Goal: Leave review/rating: Share an evaluation or opinion about a product, service, or content

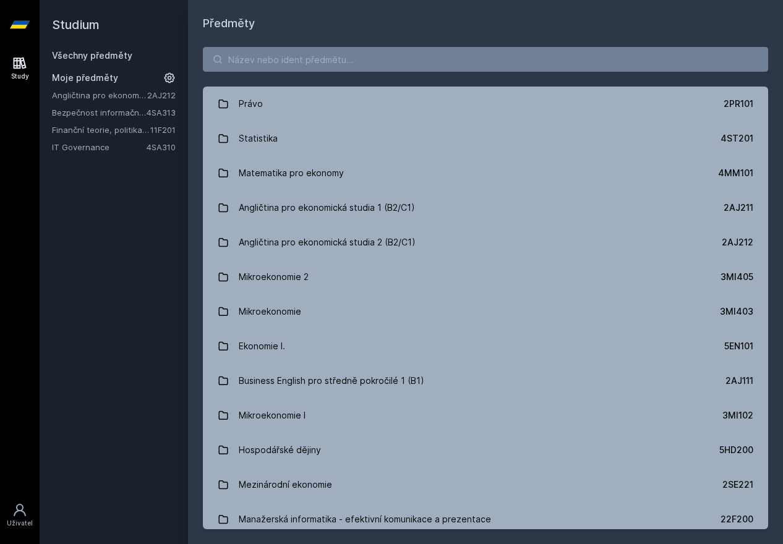
click at [109, 111] on link "Bezpečnost informačních systémů" at bounding box center [99, 112] width 95 height 12
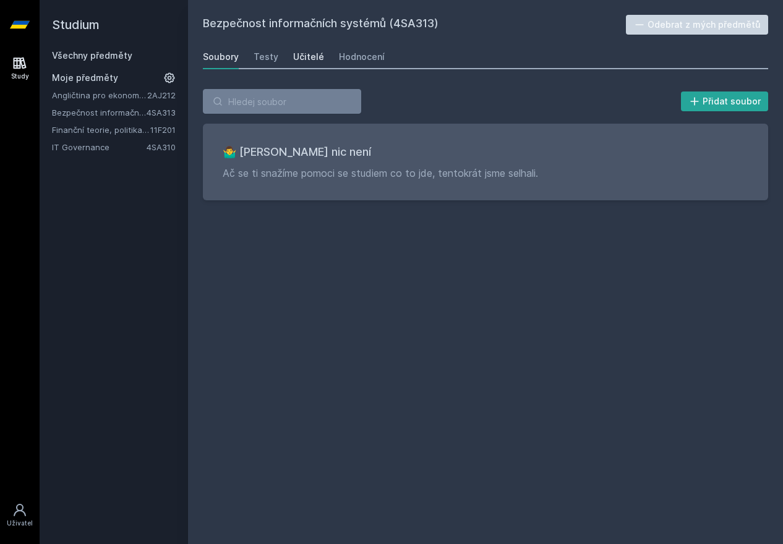
click at [316, 55] on div "Učitelé" at bounding box center [308, 57] width 31 height 12
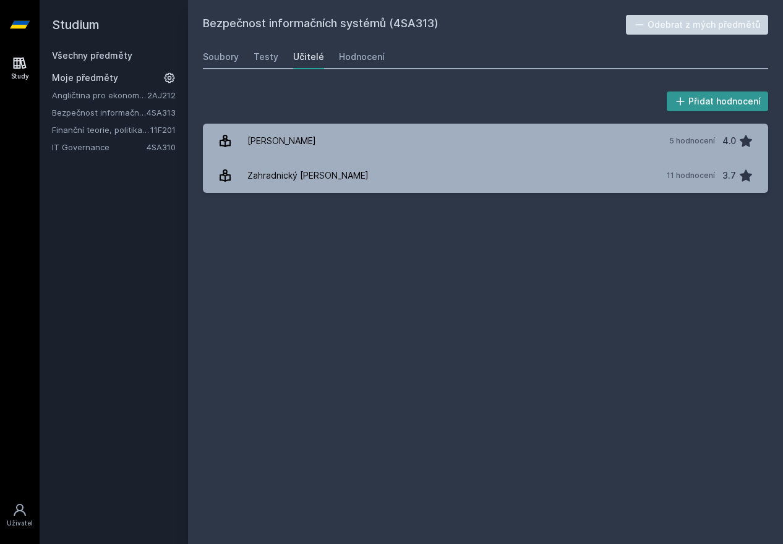
click at [719, 100] on button "Přidat hodnocení" at bounding box center [718, 102] width 102 height 20
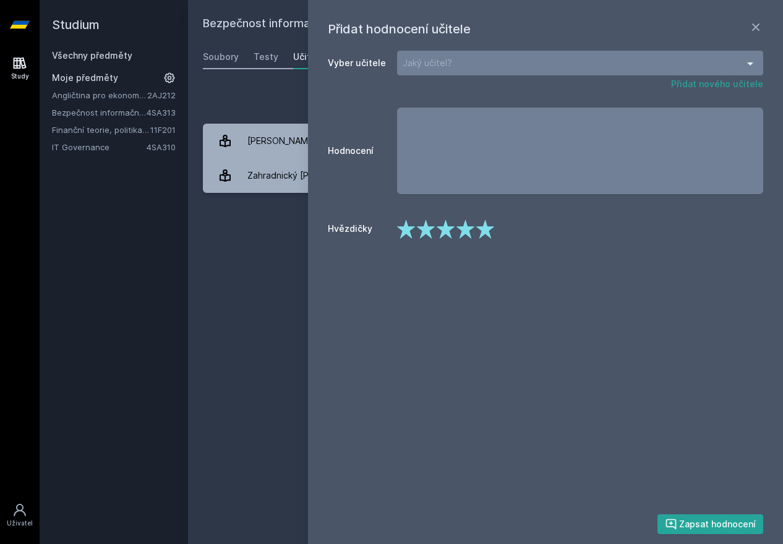
click at [478, 67] on div "Jaký učitel?" at bounding box center [580, 63] width 366 height 25
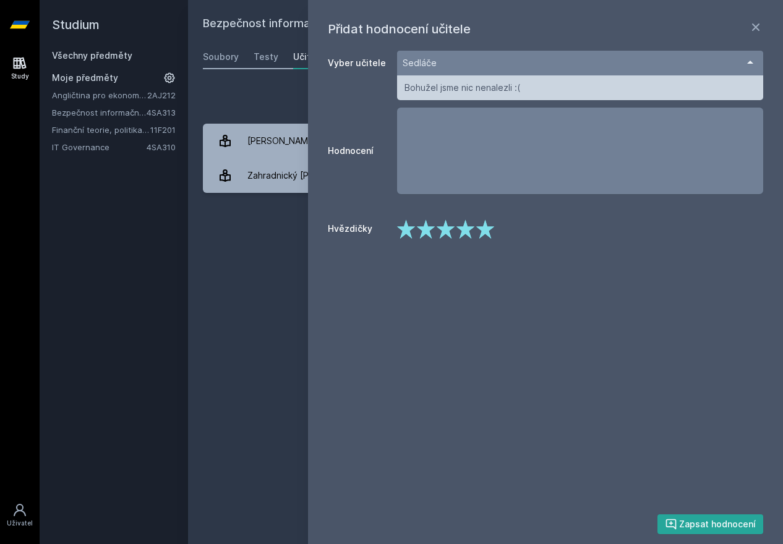
type input "[PERSON_NAME]"
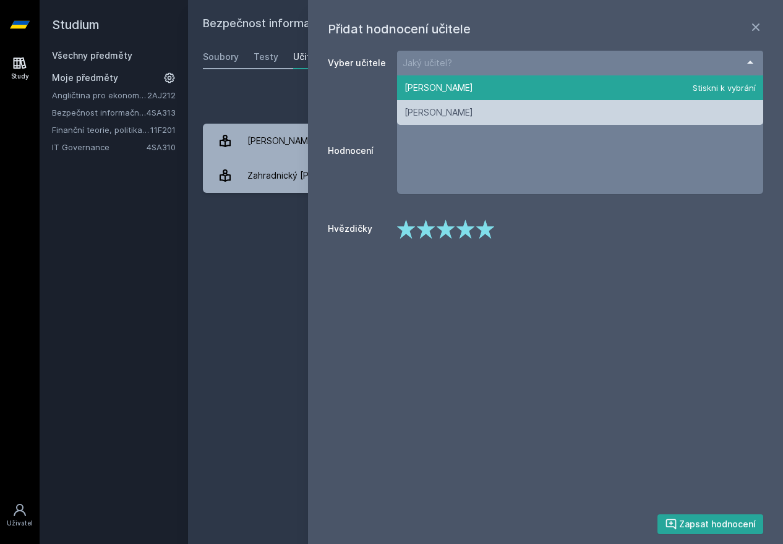
click at [223, 332] on div "Bezpečnost informačních systémů (4SA313) Odebrat z mých předmětů [GEOGRAPHIC_DA…" at bounding box center [486, 272] width 566 height 515
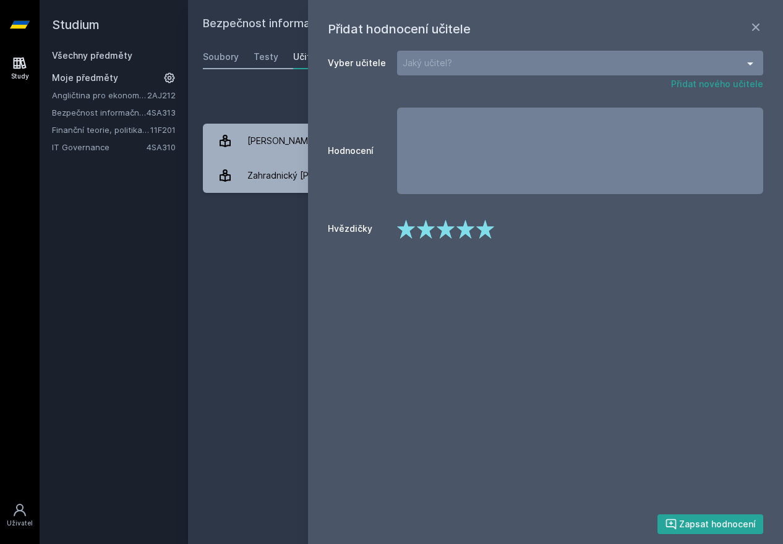
click at [105, 117] on link "Bezpečnost informačních systémů" at bounding box center [99, 112] width 95 height 12
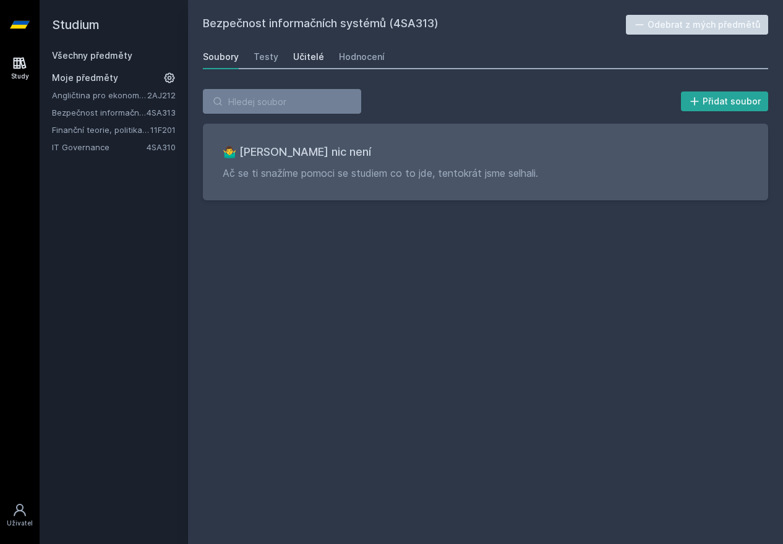
click at [316, 61] on div "Učitelé" at bounding box center [308, 57] width 31 height 12
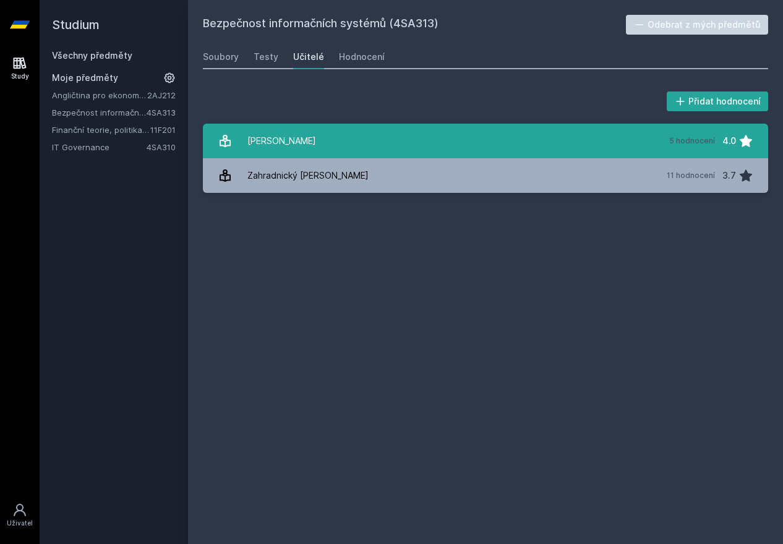
click at [377, 144] on link "P[PERSON_NAME] 5 hodnocení 4.0" at bounding box center [486, 141] width 566 height 35
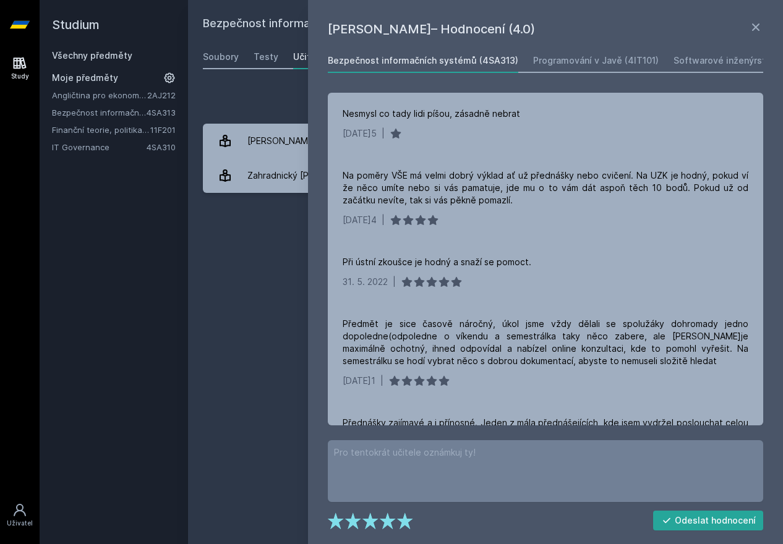
click at [286, 248] on div "Bezpečnost informačních systémů (4SA313) Odebrat z mých předmětů [GEOGRAPHIC_DA…" at bounding box center [486, 272] width 566 height 515
click at [269, 183] on div "Zahradnický [PERSON_NAME]" at bounding box center [307, 175] width 121 height 25
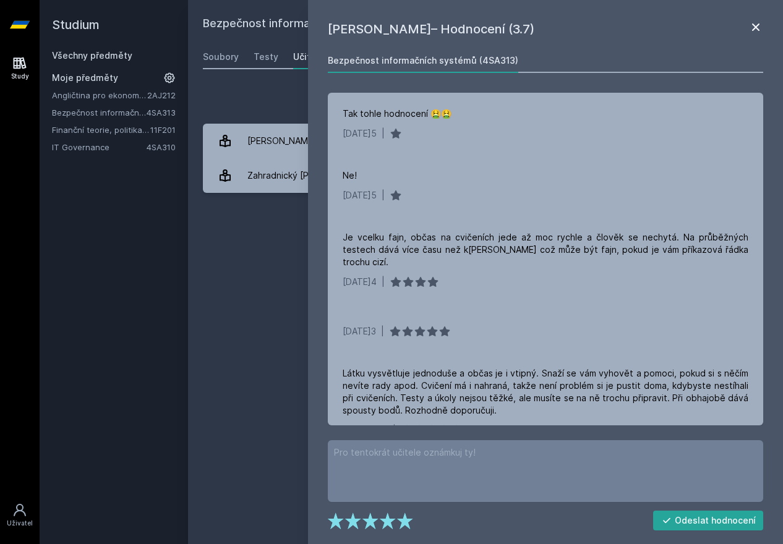
click at [755, 28] on icon at bounding box center [756, 27] width 15 height 15
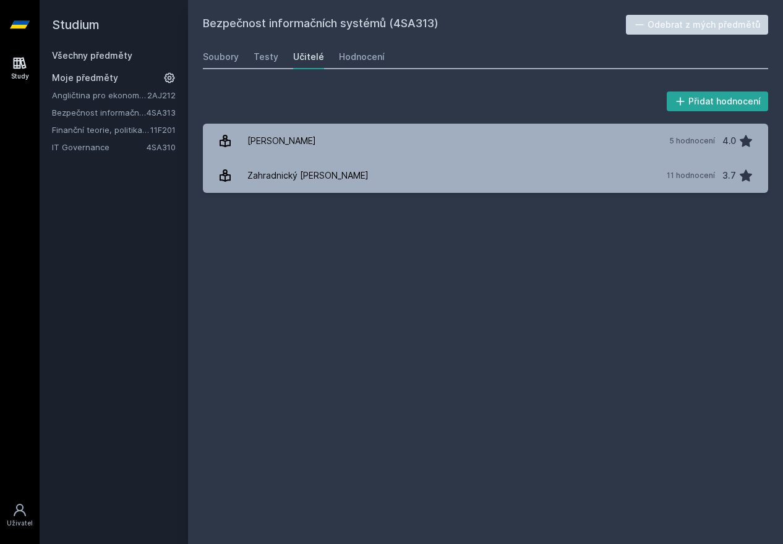
click at [81, 54] on link "Všechny předměty" at bounding box center [92, 55] width 80 height 11
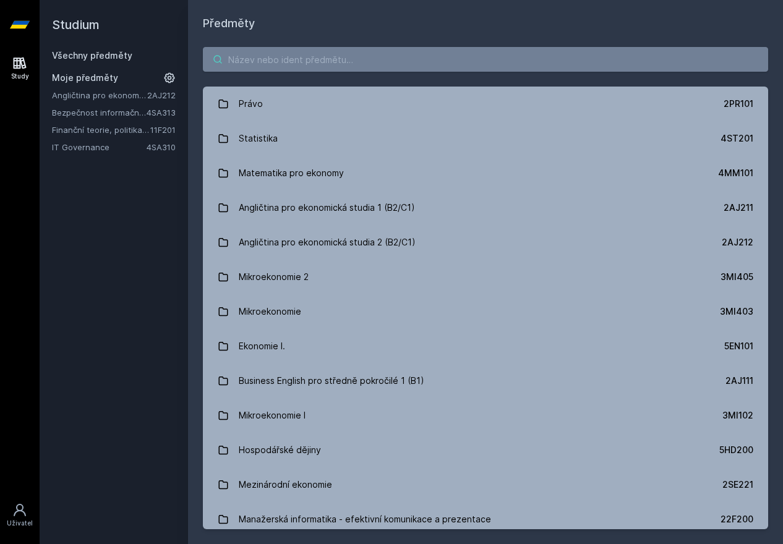
click at [312, 56] on input "search" at bounding box center [486, 59] width 566 height 25
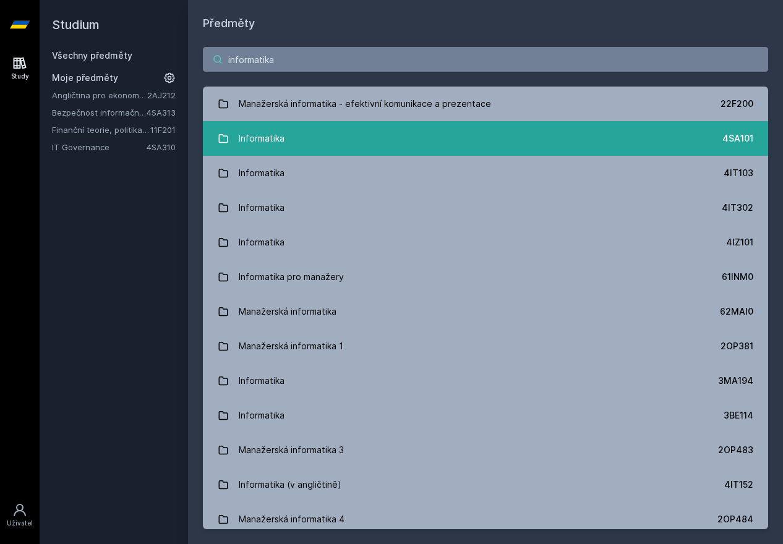
type input "informatika"
click at [220, 139] on icon at bounding box center [223, 138] width 11 height 11
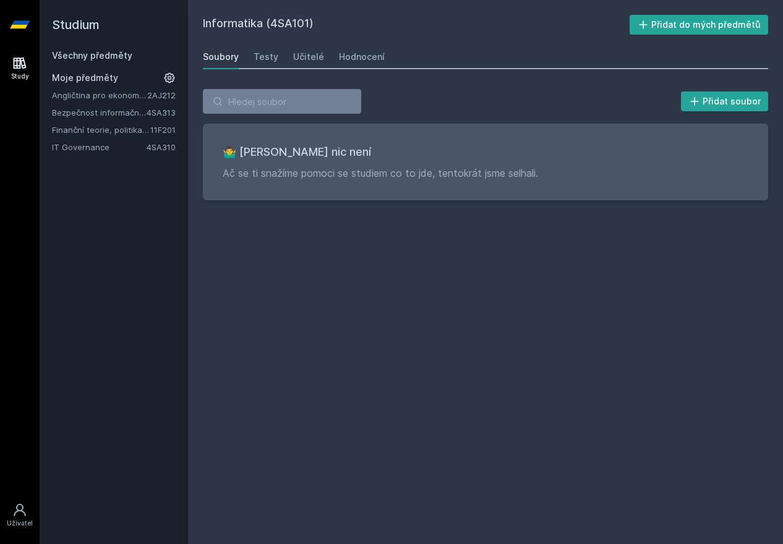
click at [314, 68] on div "Soubory Testy Učitelé Hodnocení" at bounding box center [486, 57] width 566 height 25
click at [314, 67] on link "Učitelé" at bounding box center [308, 57] width 31 height 25
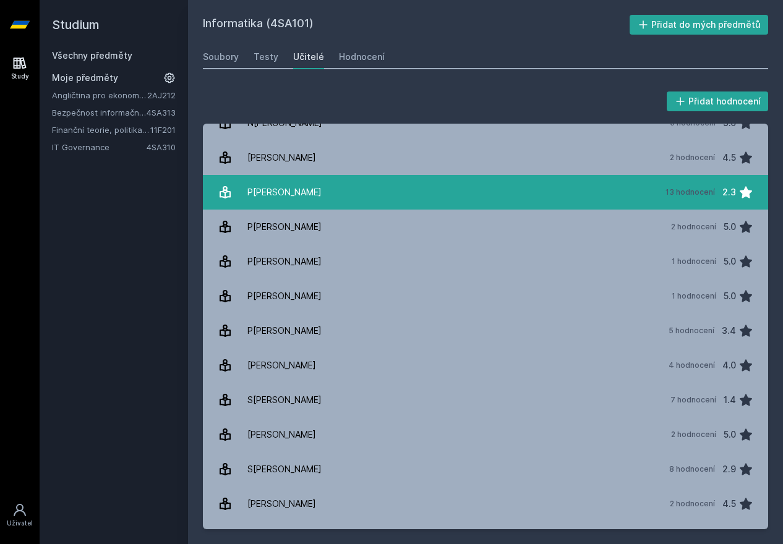
scroll to position [471, 0]
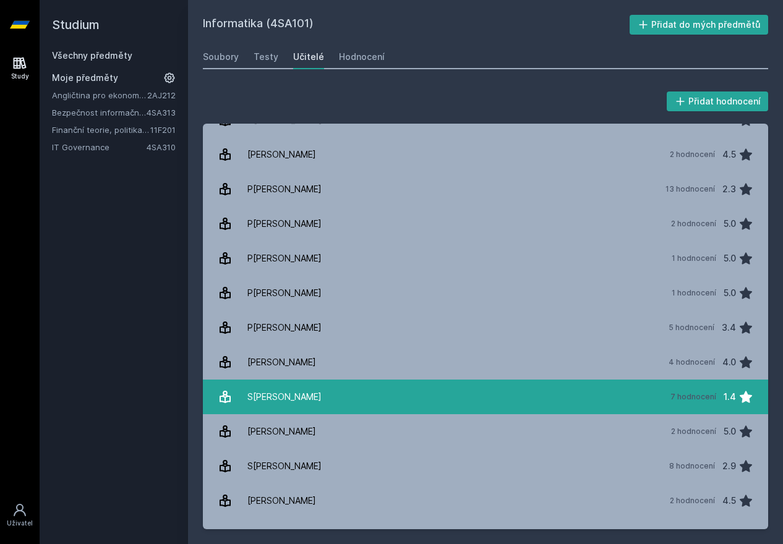
click at [290, 401] on div "S[PERSON_NAME]" at bounding box center [284, 397] width 74 height 25
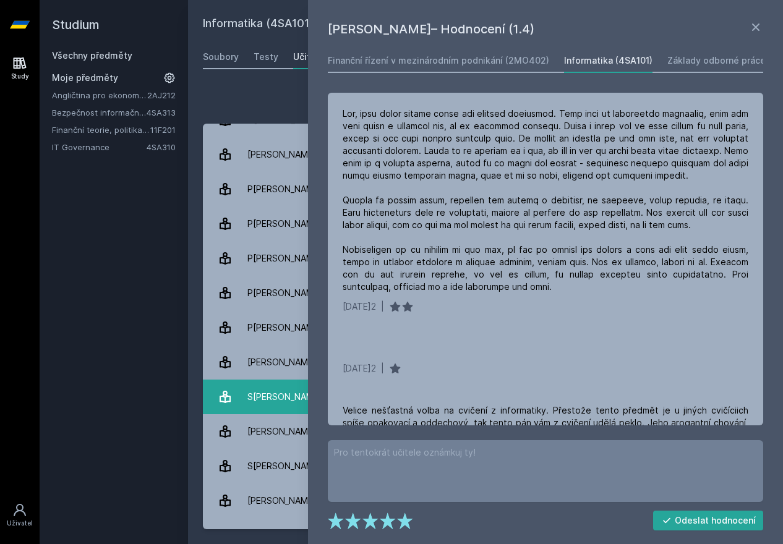
click at [264, 402] on div "S[PERSON_NAME]" at bounding box center [284, 397] width 74 height 25
click at [108, 390] on div "Studium Všechny předměty Moje předměty Angličtina pro ekonomická studia 2 (B2/C…" at bounding box center [114, 272] width 148 height 544
click at [751, 27] on icon at bounding box center [756, 27] width 15 height 15
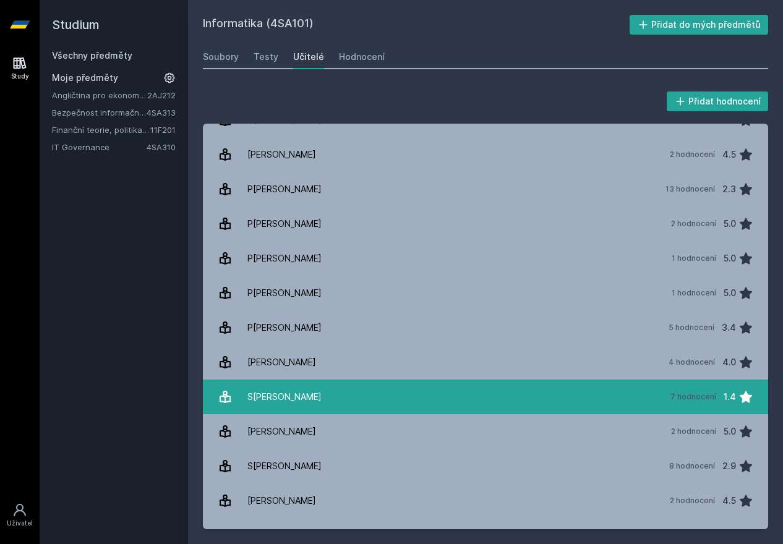
click at [663, 394] on div "7 hodnocení 1.4" at bounding box center [708, 397] width 90 height 25
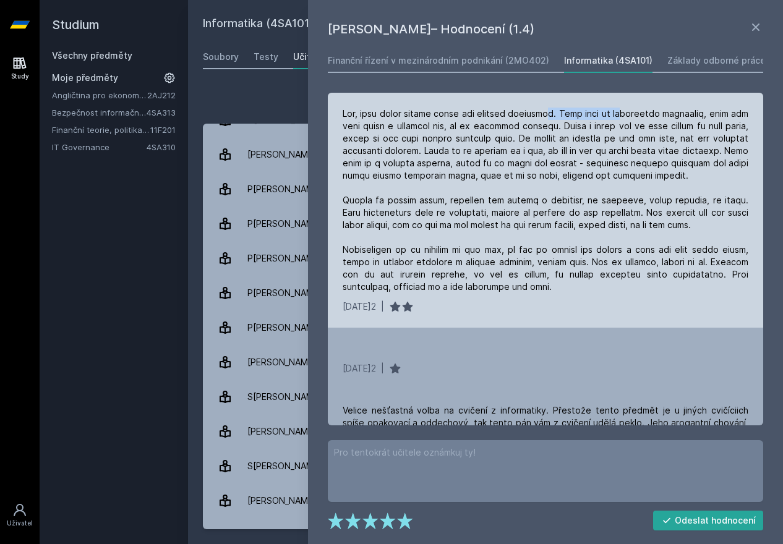
drag, startPoint x: 548, startPoint y: 113, endPoint x: 621, endPoint y: 116, distance: 73.1
click at [621, 116] on div at bounding box center [546, 201] width 406 height 186
click at [414, 137] on div at bounding box center [546, 201] width 406 height 186
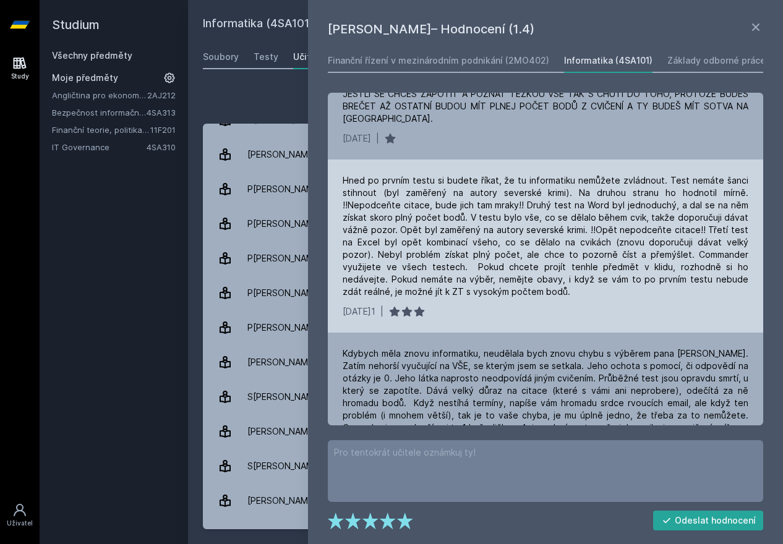
scroll to position [719, 0]
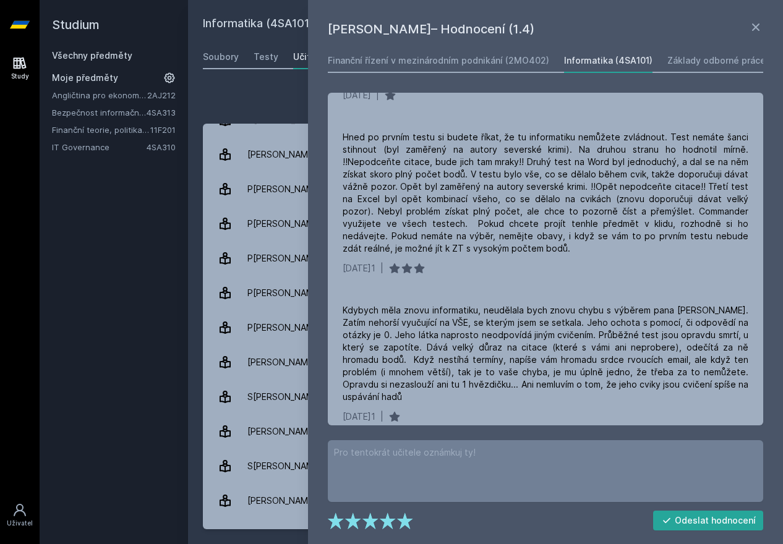
click at [99, 397] on div "Studium Všechny předměty Moje předměty Angličtina pro ekonomická studia 2 (B2/C…" at bounding box center [114, 272] width 148 height 544
click at [452, 69] on link "Finanční řízení v mezinárodním podnikání (2MO402)" at bounding box center [439, 60] width 222 height 25
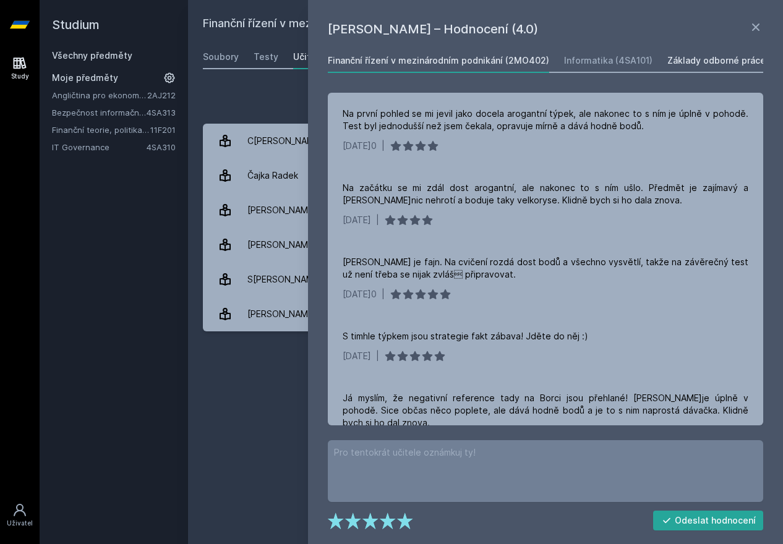
click at [699, 56] on div "Základy odborné práce (4SA110)" at bounding box center [737, 60] width 138 height 12
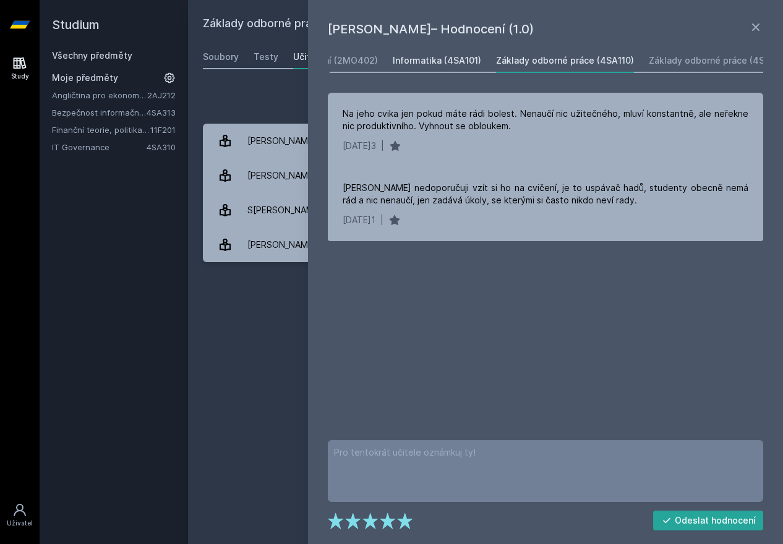
scroll to position [0, 180]
click at [652, 60] on div "Základy odborné práce (4SA111)" at bounding box center [708, 60] width 136 height 12
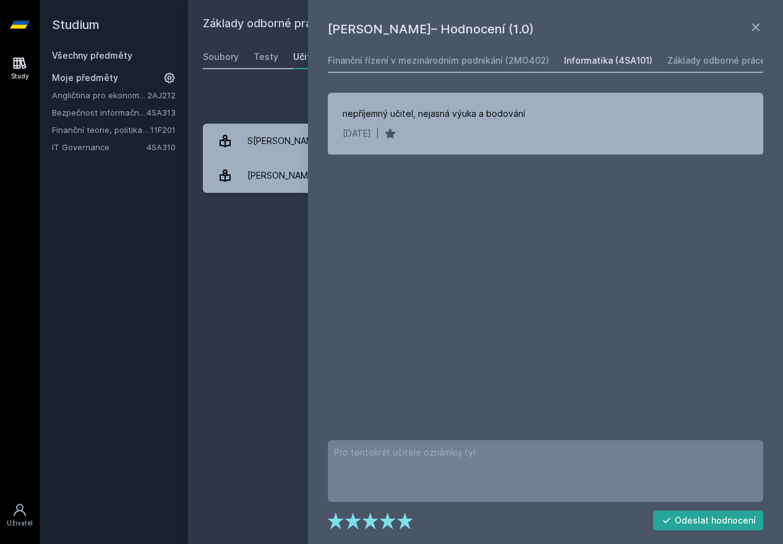
scroll to position [0, 180]
click at [531, 60] on div "Základy odborné práce (4SA110)" at bounding box center [557, 60] width 138 height 12
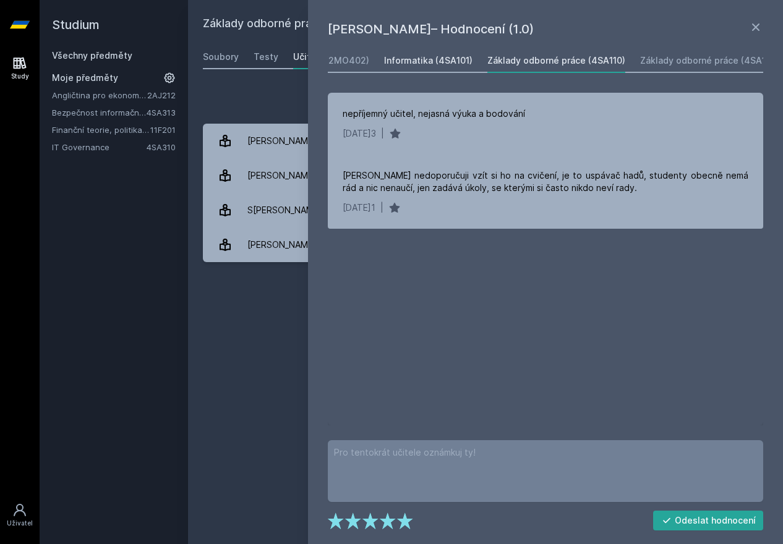
click at [452, 61] on div "Informatika (4SA101)" at bounding box center [428, 60] width 88 height 12
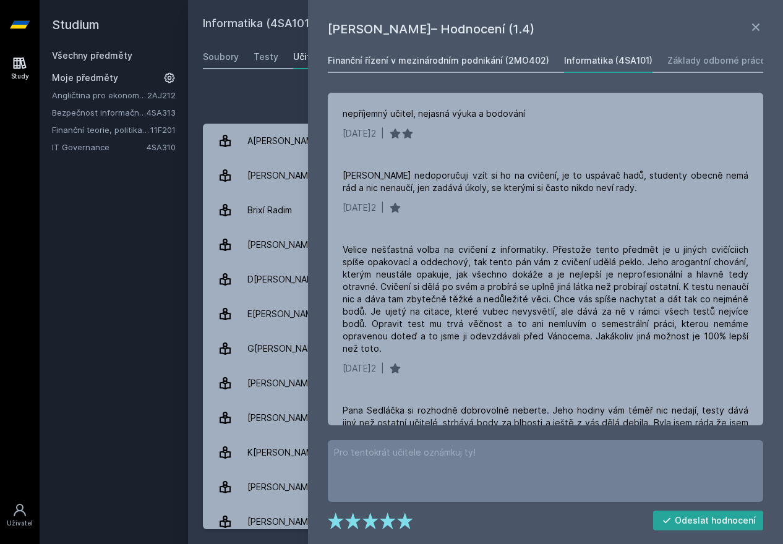
click at [440, 63] on div "Finanční řízení v mezinárodním podnikání (2MO402)" at bounding box center [439, 60] width 222 height 12
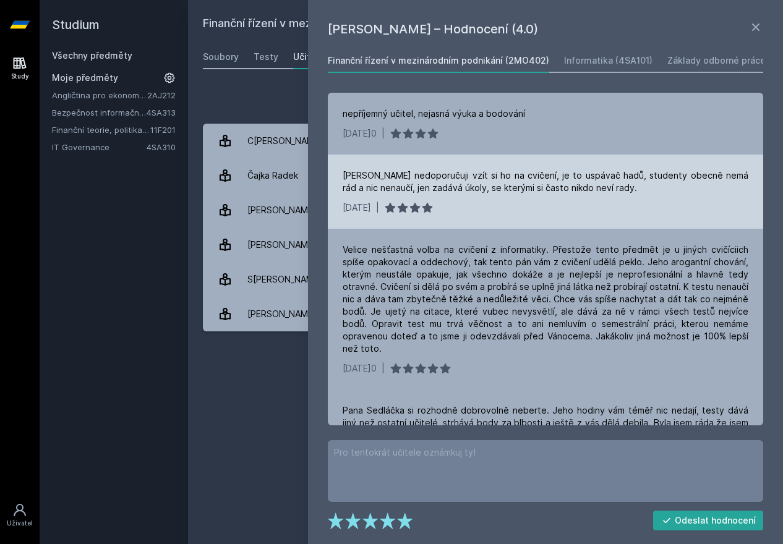
drag, startPoint x: 403, startPoint y: 203, endPoint x: 445, endPoint y: 203, distance: 41.5
click at [434, 203] on div at bounding box center [408, 208] width 49 height 12
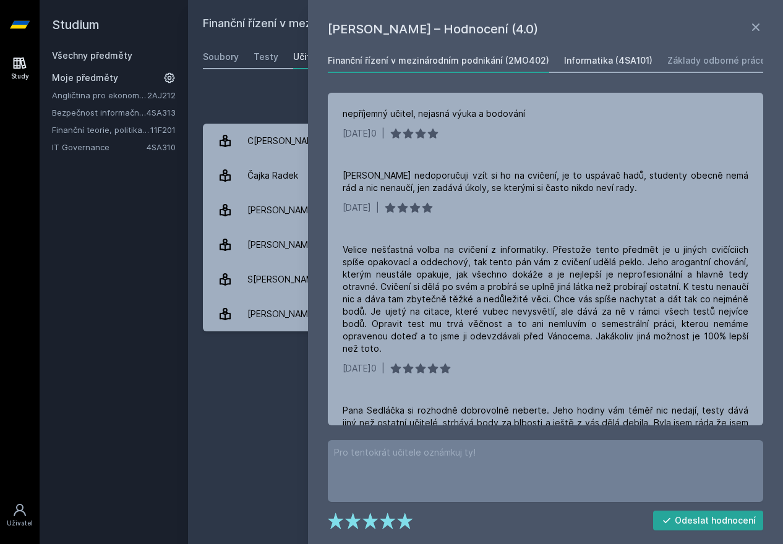
click at [575, 64] on div "Informatika (4SA101)" at bounding box center [608, 60] width 88 height 12
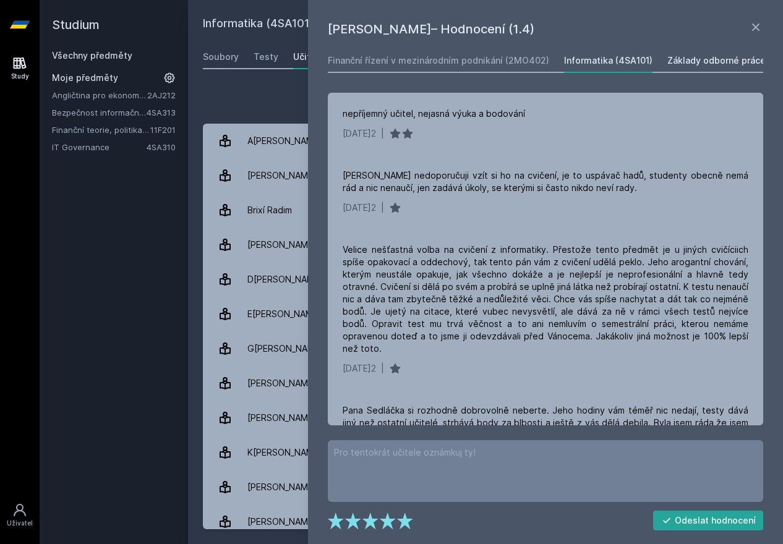
click at [678, 67] on link "Základy odborné práce (4SA110)" at bounding box center [737, 60] width 138 height 25
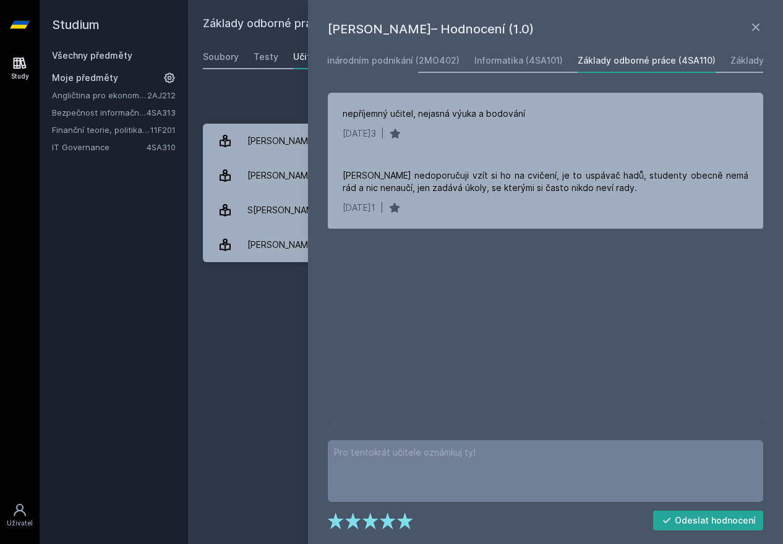
scroll to position [0, 180]
click at [678, 59] on div "Základy odborné práce (4SA111)" at bounding box center [708, 60] width 136 height 12
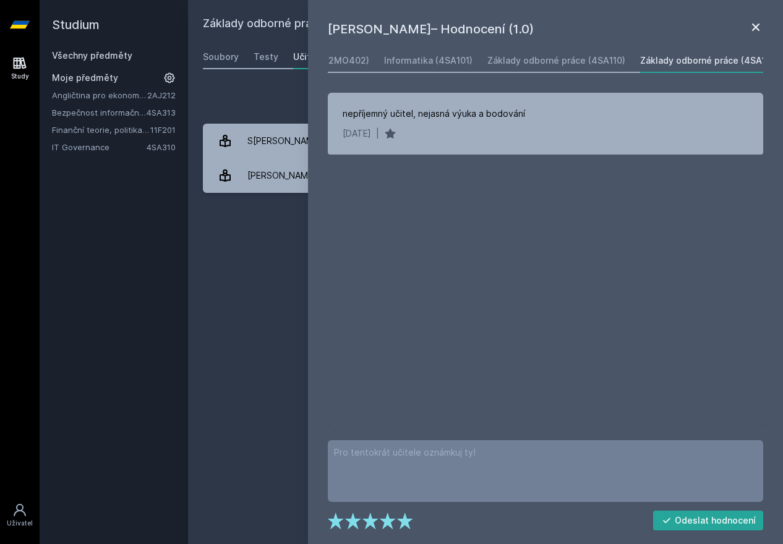
click at [760, 32] on icon at bounding box center [756, 27] width 15 height 15
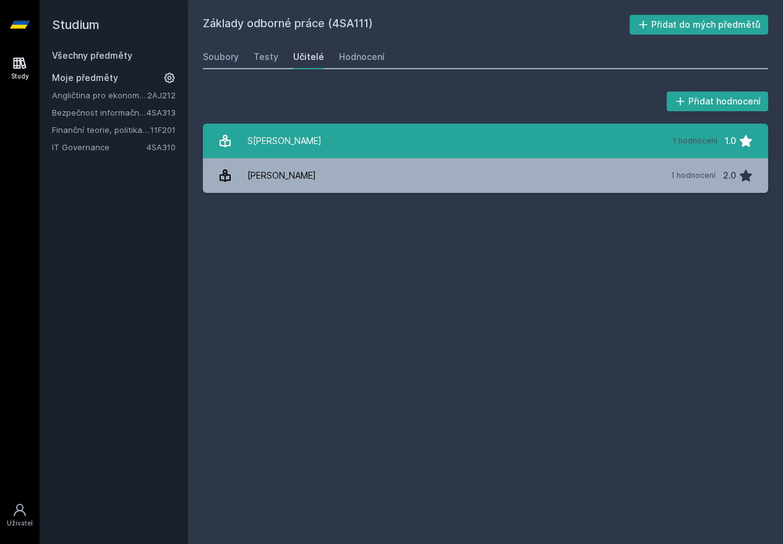
click at [321, 148] on link "[PERSON_NAME] 1 hodnocení 1.0" at bounding box center [486, 141] width 566 height 35
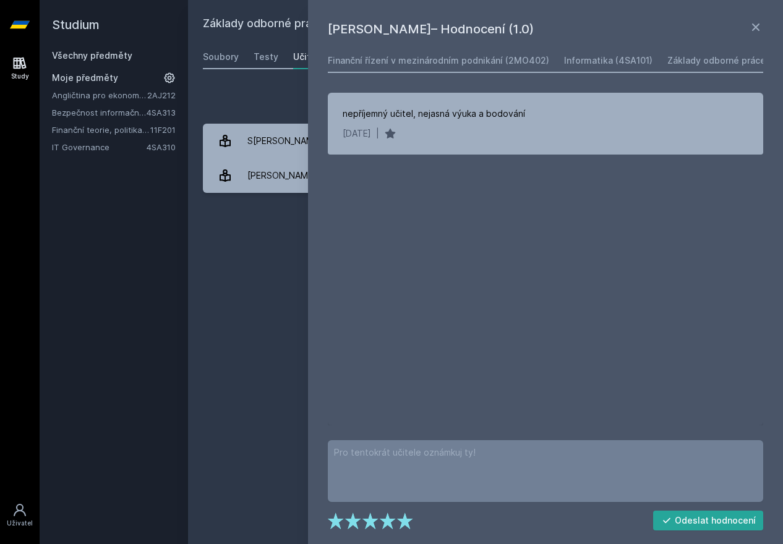
click at [234, 99] on div "Přidat hodnocení" at bounding box center [486, 101] width 566 height 25
click at [88, 53] on link "Všechny předměty" at bounding box center [92, 55] width 80 height 11
